Goal: Book appointment/travel/reservation

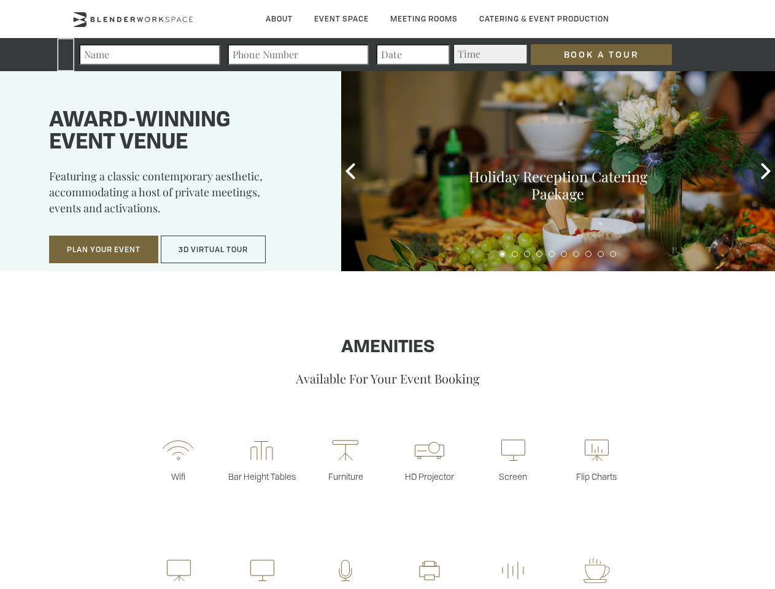
click at [592, 55] on input "Book a Tour" at bounding box center [601, 54] width 141 height 21
click at [104, 250] on button "Plan Your Event" at bounding box center [103, 250] width 109 height 28
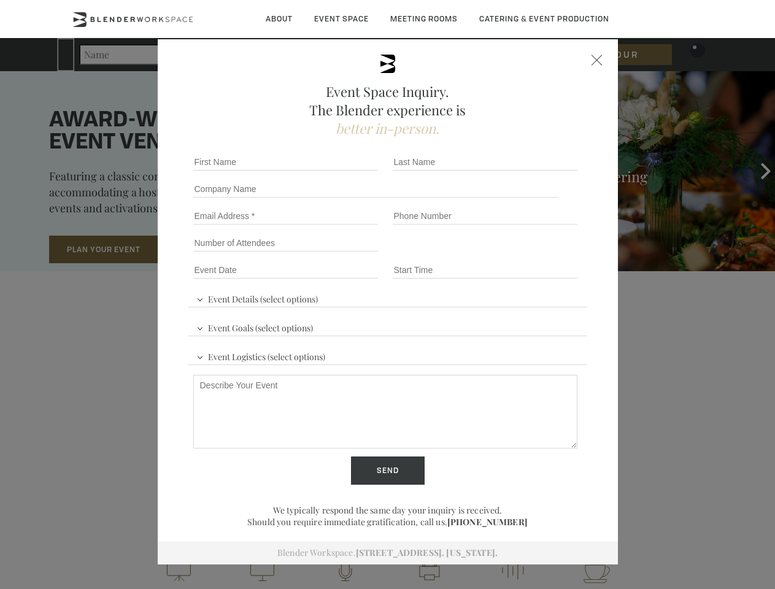
click at [214, 250] on button "3D Virtual Tour" at bounding box center [213, 250] width 105 height 28
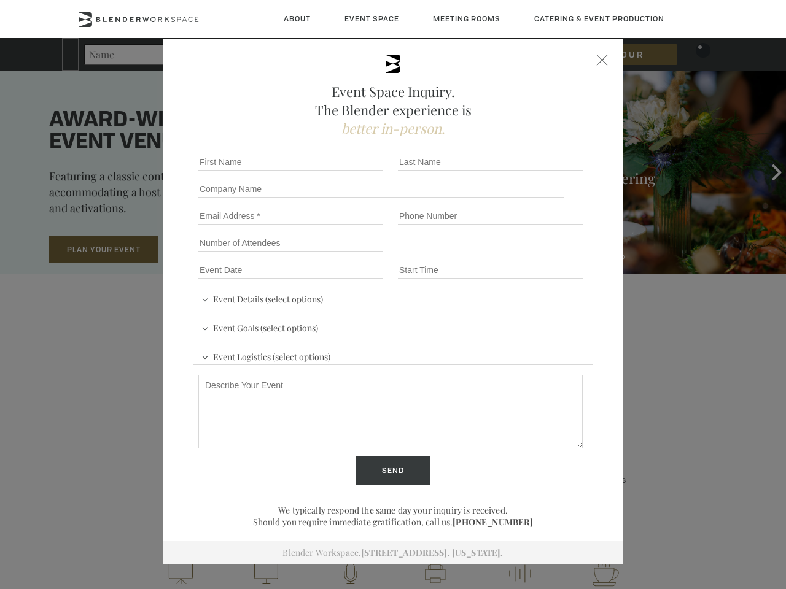
click at [351, 171] on div "First name *" at bounding box center [293, 162] width 200 height 27
click at [766, 171] on div "Event Space Inquiry. The Blender experience is better in-person. Event Details …" at bounding box center [393, 294] width 786 height 589
click at [503, 254] on fieldset "Number of Attendees Budget Range" at bounding box center [392, 243] width 399 height 27
click at [515, 254] on fieldset "Number of Attendees Budget Range" at bounding box center [392, 243] width 399 height 27
